Goal: Check status: Check status

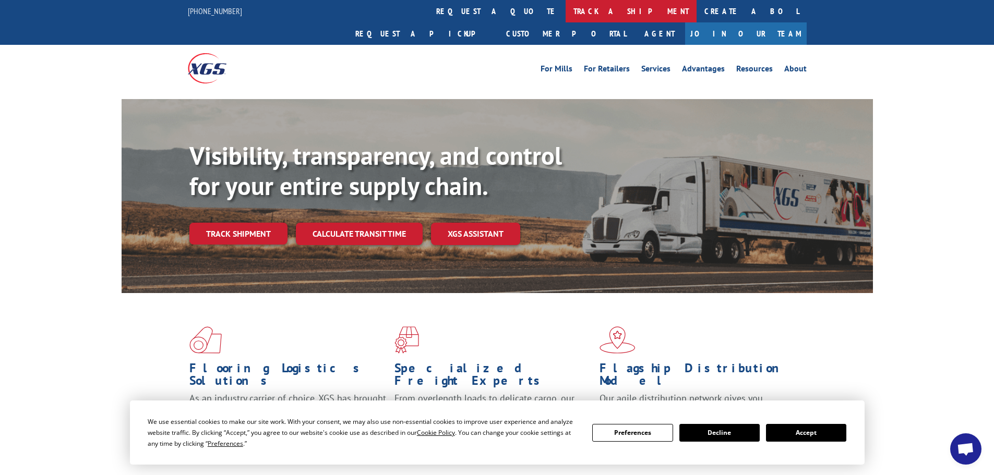
click at [566, 8] on link "track a shipment" at bounding box center [631, 11] width 131 height 22
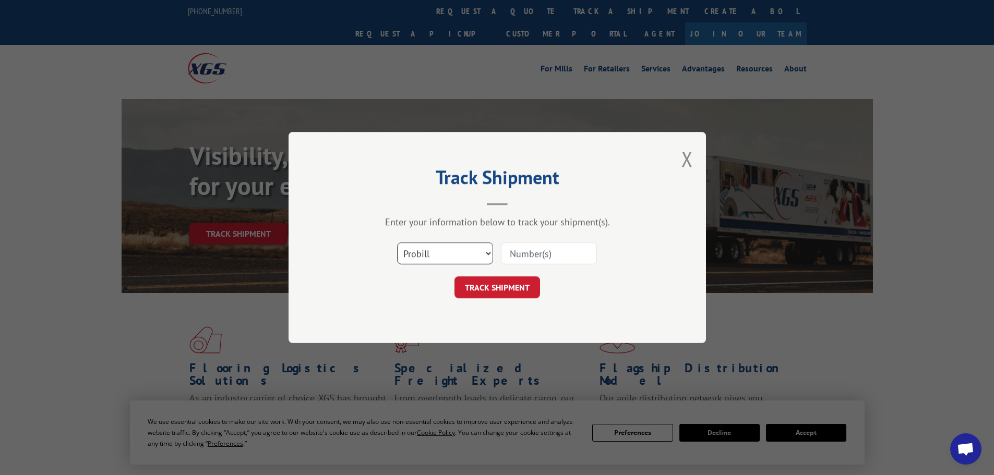
click at [465, 251] on select "Select category... Probill BOL PO" at bounding box center [445, 254] width 96 height 22
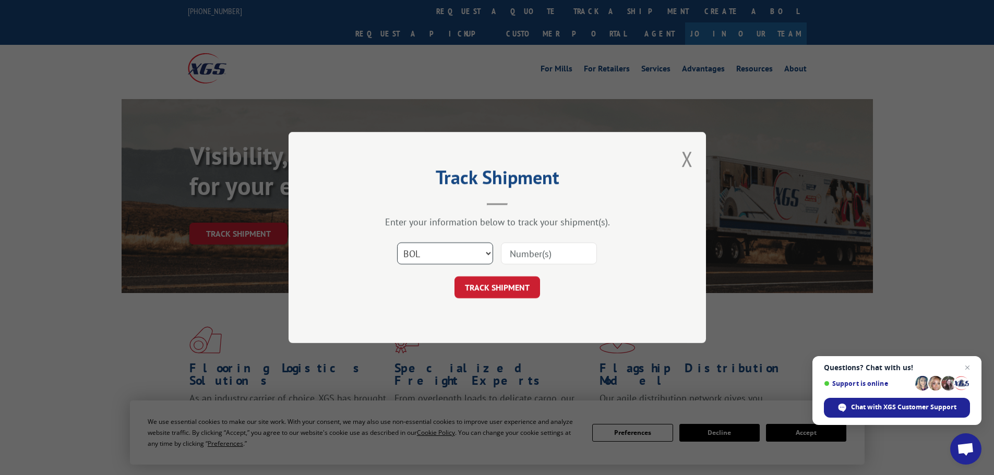
click at [397, 243] on select "Select category... Probill BOL PO" at bounding box center [445, 254] width 96 height 22
click at [534, 251] on input at bounding box center [549, 254] width 96 height 22
click at [487, 251] on select "Select category... Probill BOL PO" at bounding box center [445, 254] width 96 height 22
select select "po"
click at [397, 243] on select "Select category... Probill BOL PO" at bounding box center [445, 254] width 96 height 22
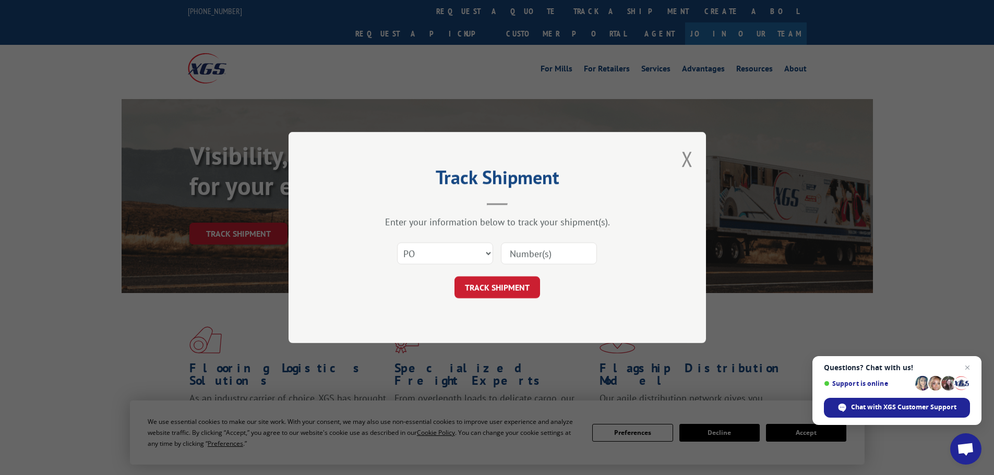
click at [527, 251] on input at bounding box center [549, 254] width 96 height 22
type input "J85128CO"
click button "TRACK SHIPMENT" at bounding box center [498, 288] width 86 height 22
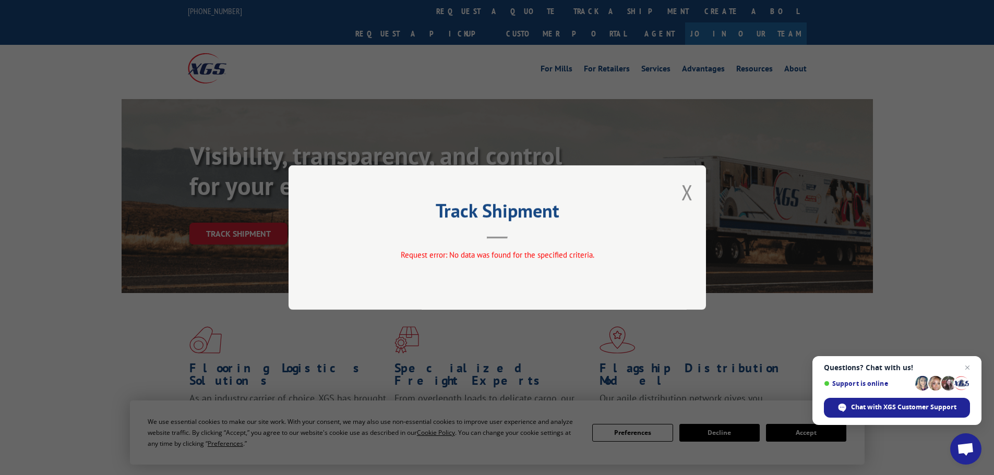
drag, startPoint x: 681, startPoint y: 197, endPoint x: 649, endPoint y: 197, distance: 31.8
click at [678, 196] on div "Track Shipment Request error: No data was found for the specified criteria." at bounding box center [497, 237] width 417 height 145
click at [691, 187] on button "Close modal" at bounding box center [687, 192] width 11 height 28
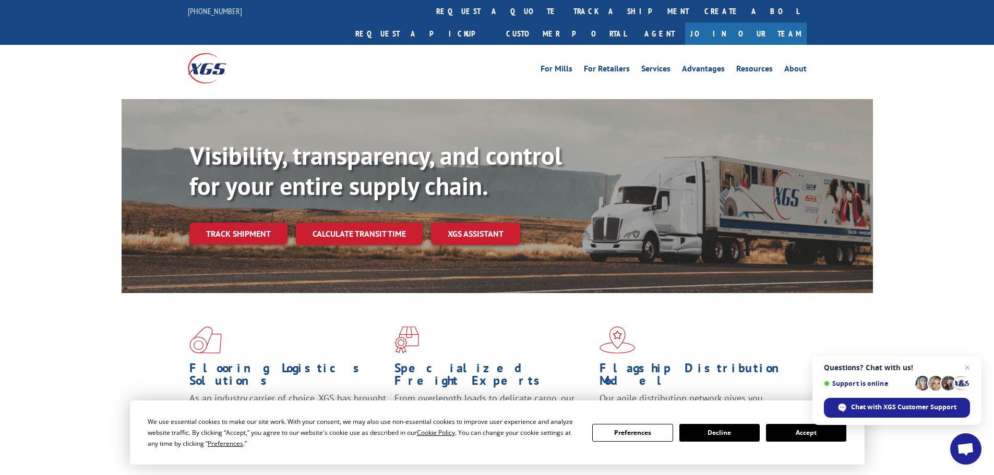
click at [690, 436] on button "Decline" at bounding box center [719, 433] width 80 height 18
